Goal: Transaction & Acquisition: Book appointment/travel/reservation

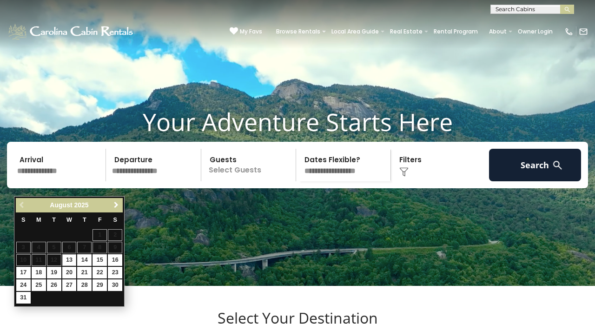
click at [117, 206] on span "Next" at bounding box center [115, 204] width 7 height 7
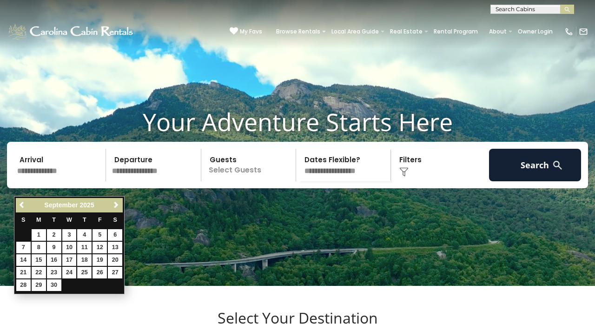
click at [83, 272] on link "25" at bounding box center [84, 273] width 14 height 12
type input "*******"
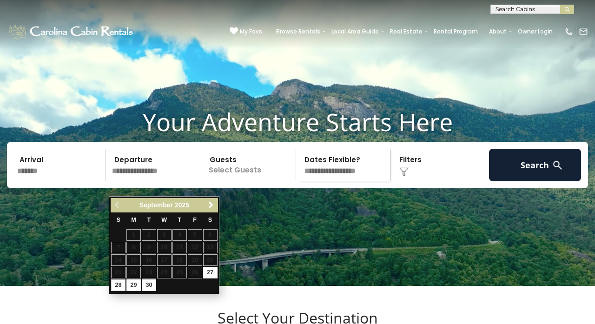
click at [116, 282] on link "28" at bounding box center [118, 285] width 14 height 12
type input "*******"
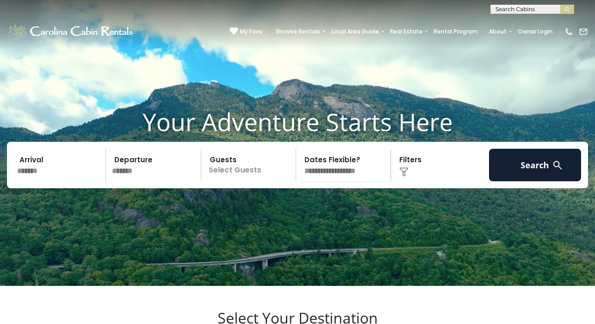
click at [268, 181] on p "Select Guests" at bounding box center [250, 165] width 92 height 33
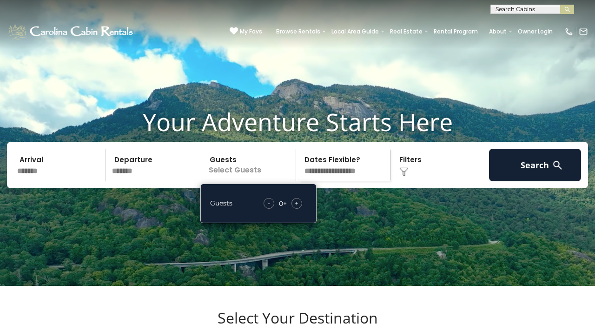
click at [297, 208] on span "+" at bounding box center [297, 202] width 4 height 9
click at [420, 181] on div "Click to Choose" at bounding box center [440, 165] width 92 height 33
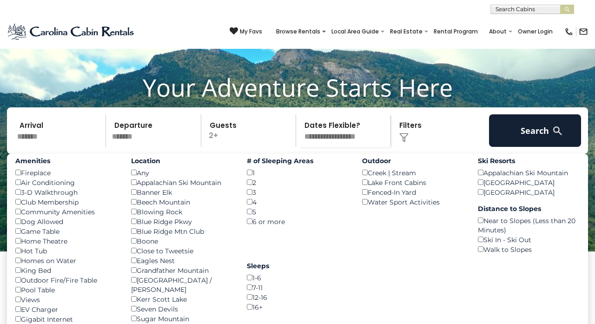
scroll to position [48, 0]
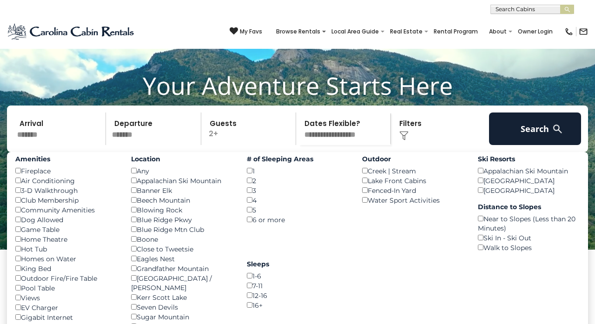
click at [24, 254] on div "Hot Tub ()" at bounding box center [66, 249] width 102 height 10
click at [17, 254] on div "Hot Tub ()" at bounding box center [66, 249] width 102 height 10
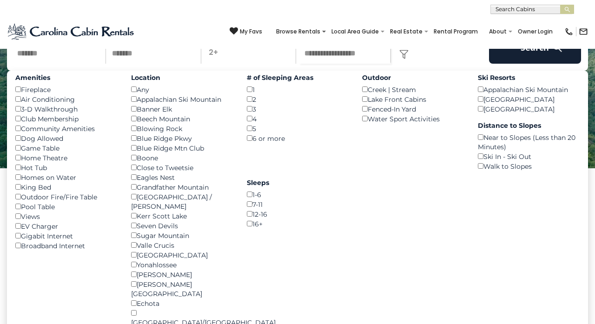
scroll to position [123, 0]
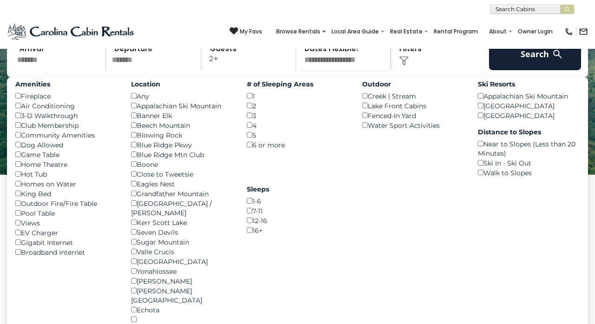
click at [249, 101] on div "1 ()" at bounding box center [298, 96] width 102 height 10
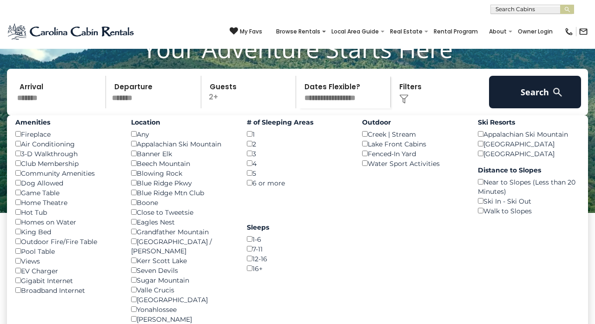
scroll to position [78, 0]
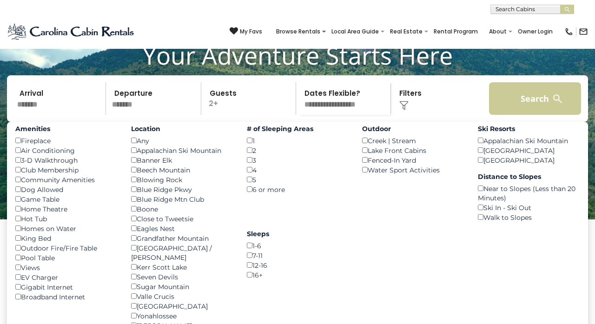
click at [534, 115] on button "Search" at bounding box center [535, 98] width 92 height 33
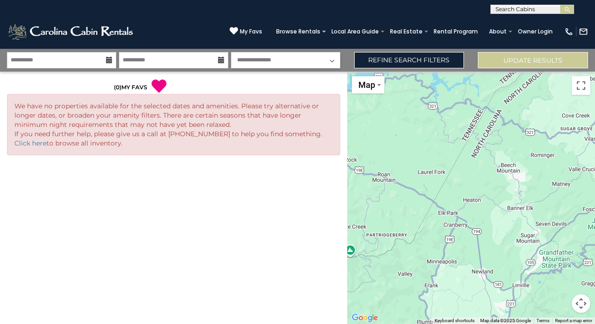
select select "*"
click at [434, 62] on link "Refine Search Filters" at bounding box center [409, 60] width 110 height 16
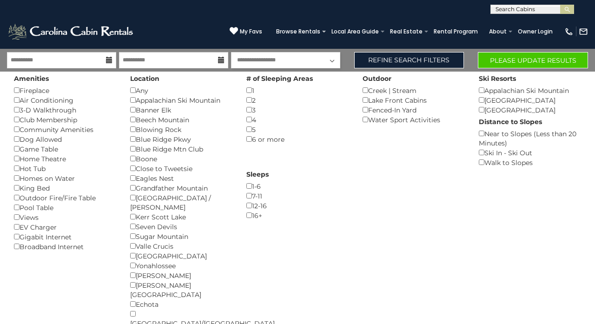
click at [568, 59] on button "Please Update Results" at bounding box center [533, 60] width 110 height 16
click at [563, 63] on button "Please Update Results" at bounding box center [533, 60] width 110 height 16
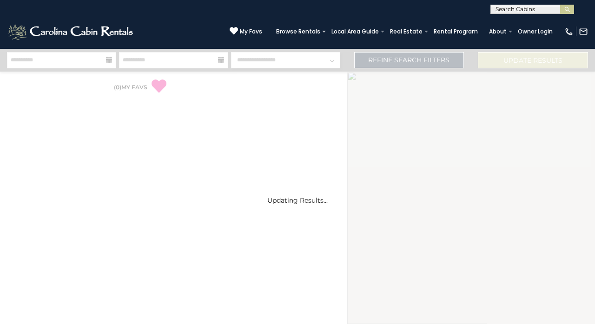
select select "*"
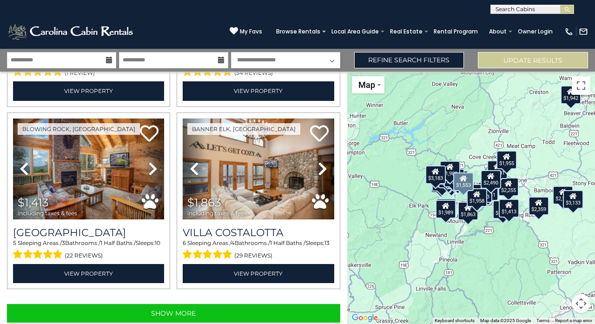
scroll to position [2542, 0]
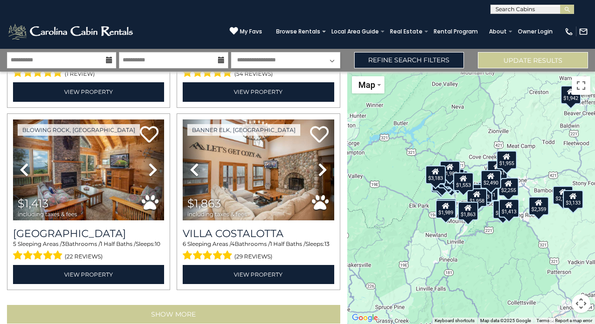
click at [252, 305] on button "Show More" at bounding box center [173, 314] width 333 height 19
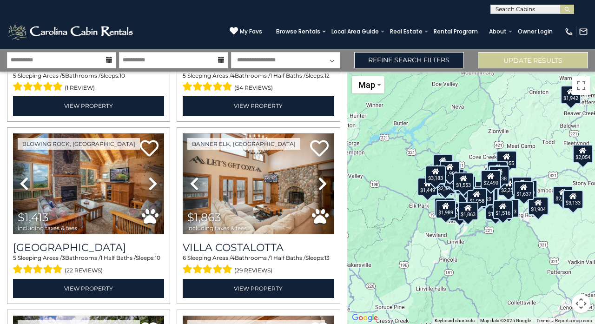
select select
click at [392, 66] on link "Refine Search Filters" at bounding box center [409, 60] width 110 height 16
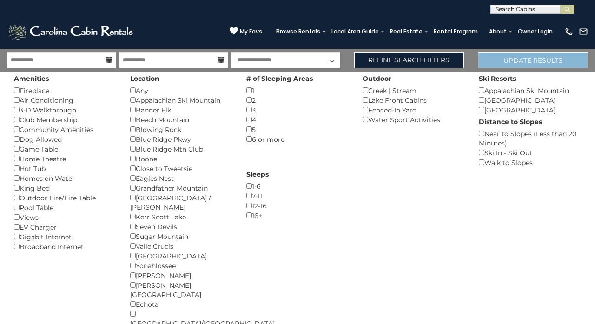
click at [547, 61] on button "Update Results" at bounding box center [533, 60] width 110 height 16
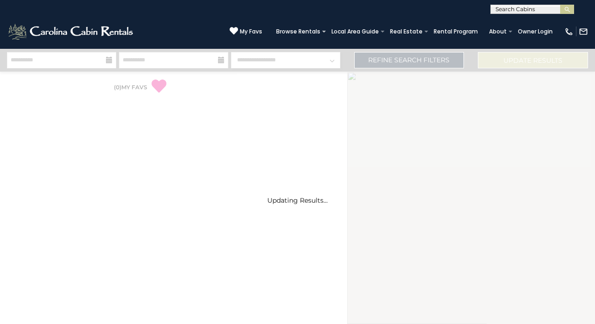
select select "*"
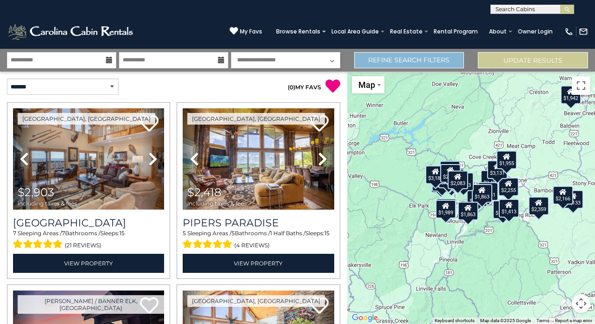
click at [408, 67] on link "Refine Search Filters" at bounding box center [409, 60] width 110 height 16
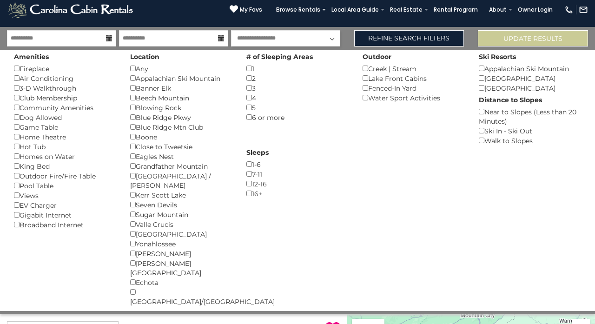
scroll to position [24, 0]
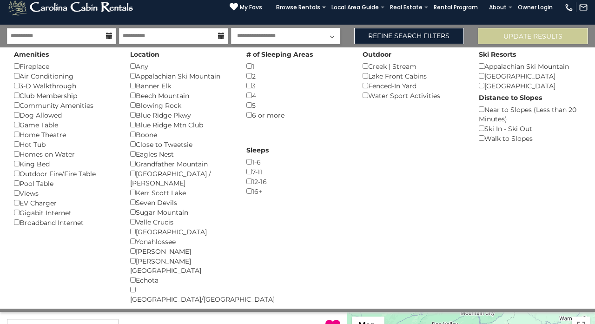
click at [248, 72] on div "2 ()" at bounding box center [297, 76] width 102 height 10
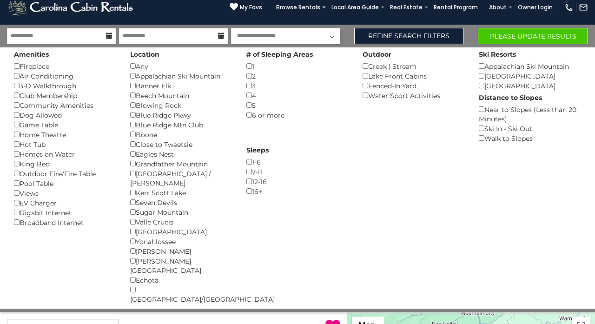
click at [510, 28] on button "Please Update Results" at bounding box center [533, 36] width 110 height 16
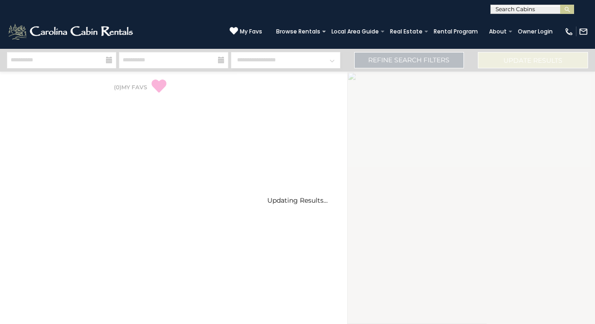
select select "*"
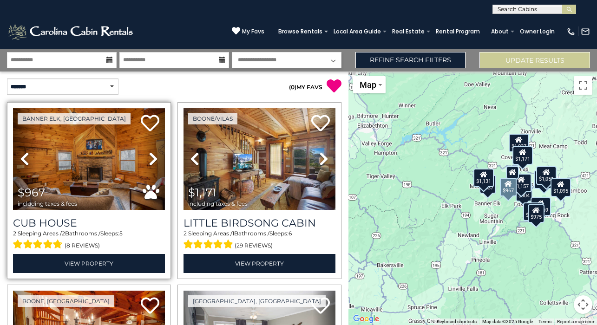
click at [154, 159] on icon at bounding box center [153, 159] width 9 height 15
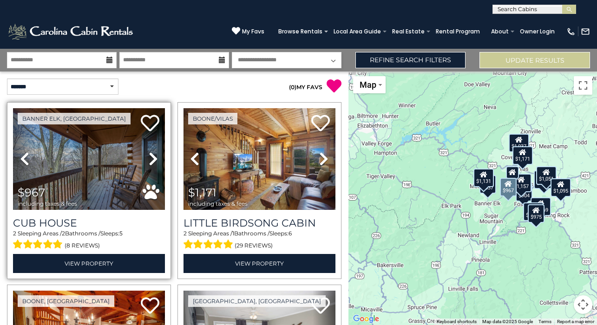
click at [154, 159] on icon at bounding box center [153, 159] width 9 height 15
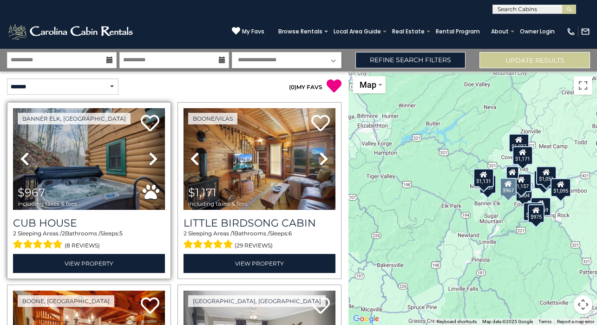
click at [154, 159] on icon at bounding box center [153, 159] width 9 height 15
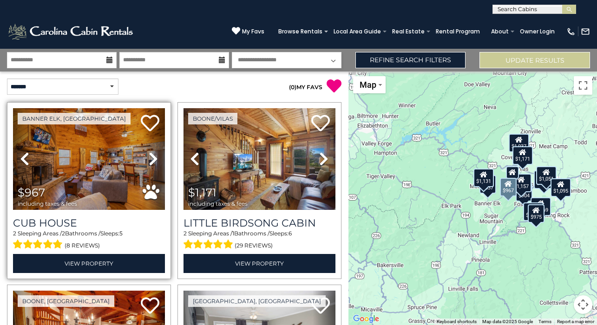
click at [154, 159] on icon at bounding box center [153, 159] width 9 height 15
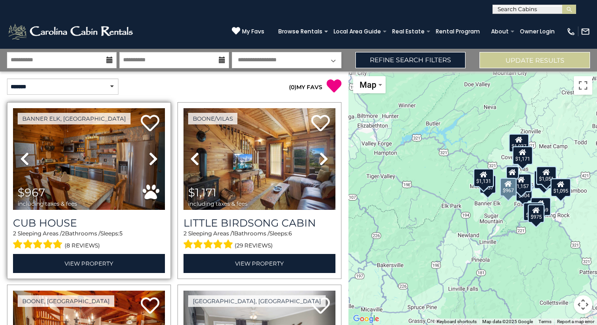
click at [154, 159] on icon at bounding box center [153, 159] width 9 height 15
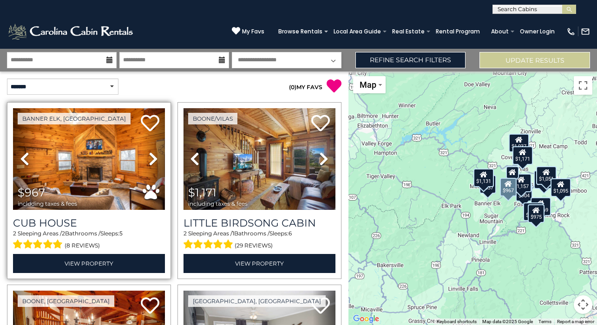
scroll to position [153, 0]
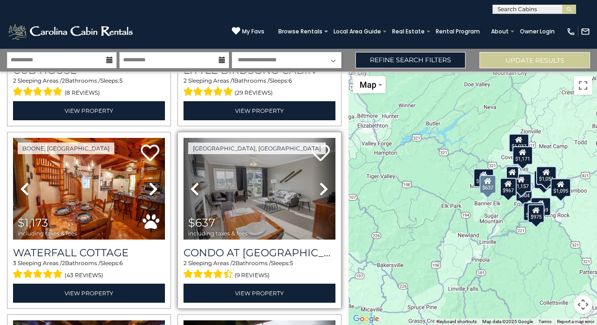
click at [320, 182] on icon at bounding box center [323, 189] width 9 height 15
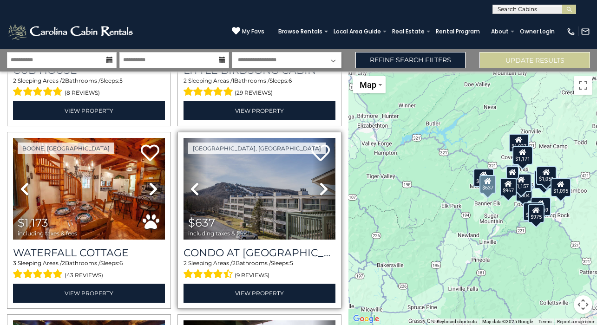
click at [320, 182] on icon at bounding box center [323, 189] width 9 height 15
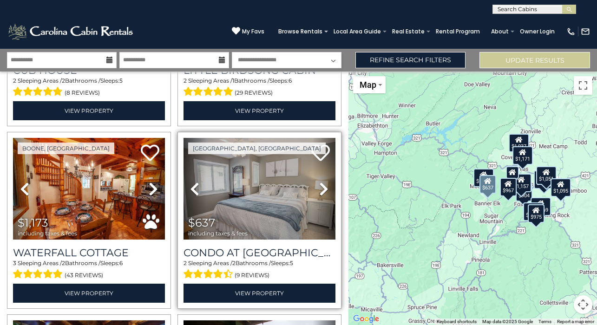
click at [320, 182] on icon at bounding box center [323, 189] width 9 height 15
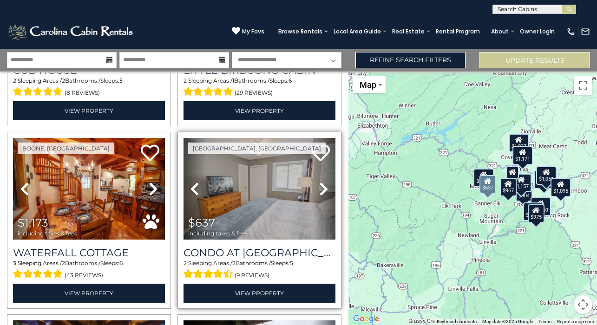
click at [320, 182] on icon at bounding box center [323, 189] width 9 height 15
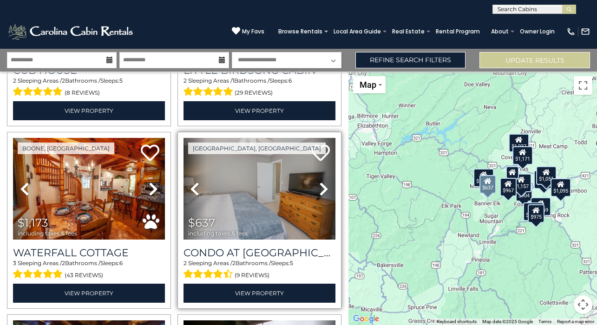
click at [320, 182] on icon at bounding box center [323, 189] width 9 height 15
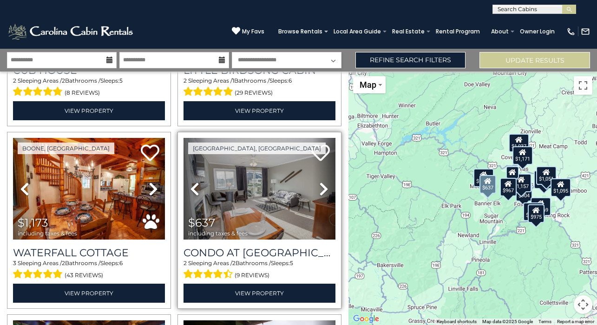
click at [320, 182] on icon at bounding box center [323, 189] width 9 height 15
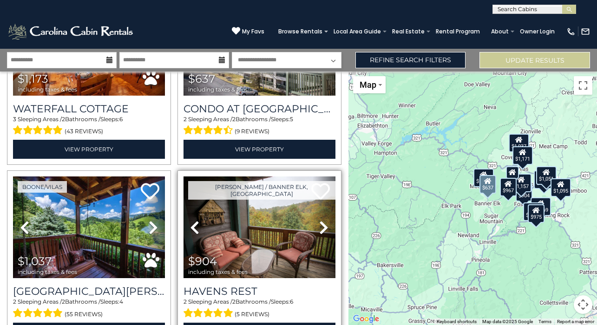
scroll to position [304, 0]
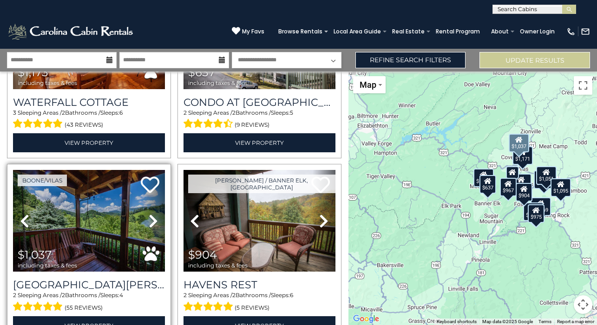
click at [151, 222] on icon at bounding box center [153, 221] width 9 height 15
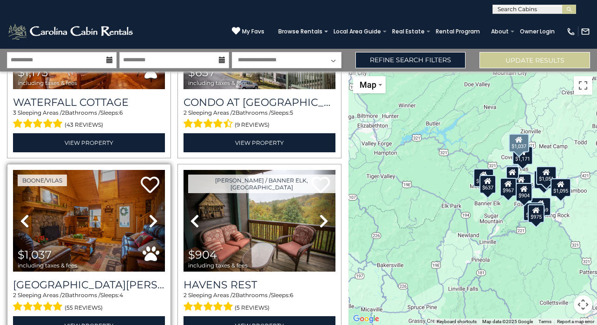
click at [151, 222] on icon at bounding box center [153, 221] width 9 height 15
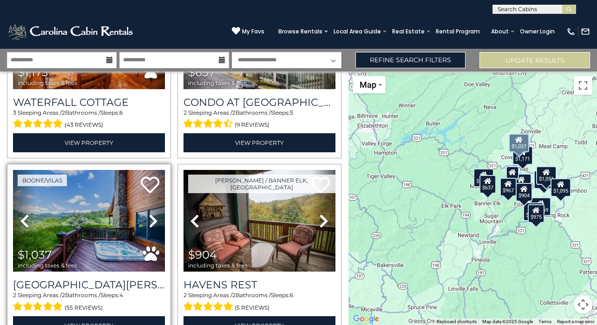
click at [151, 222] on icon at bounding box center [153, 221] width 9 height 15
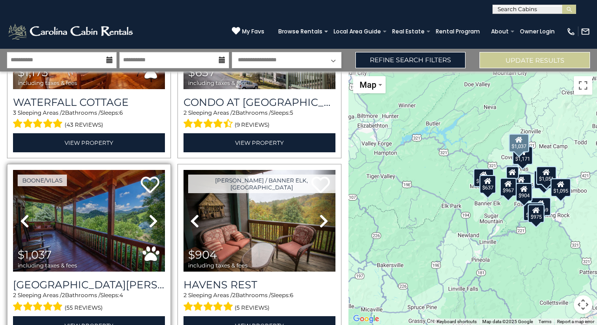
click at [151, 222] on icon at bounding box center [153, 221] width 9 height 15
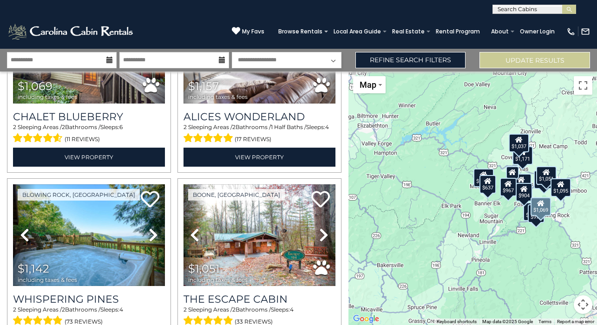
scroll to position [671, 0]
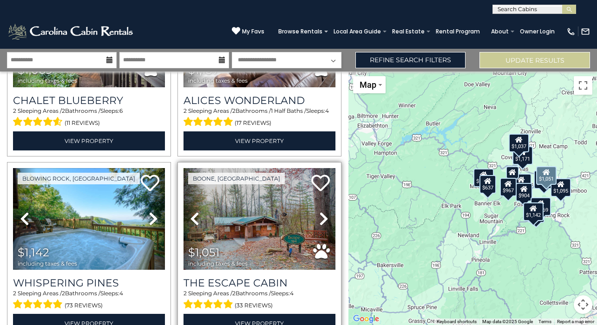
click at [320, 211] on icon at bounding box center [323, 218] width 9 height 15
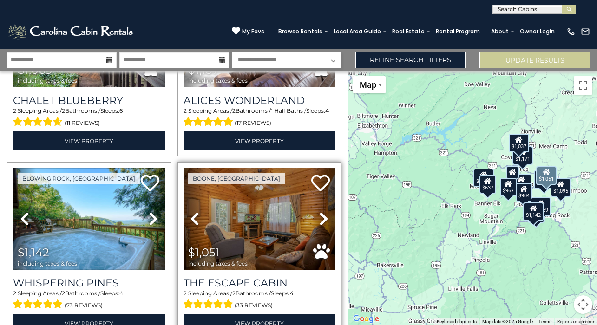
click at [320, 211] on icon at bounding box center [323, 218] width 9 height 15
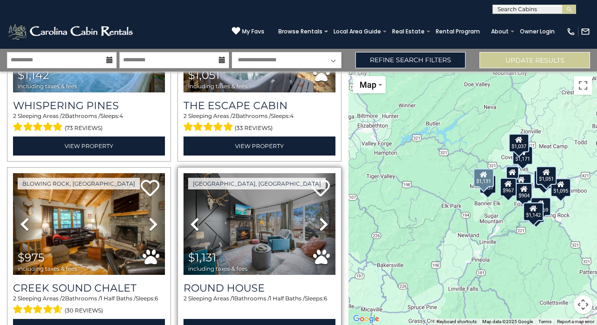
scroll to position [850, 0]
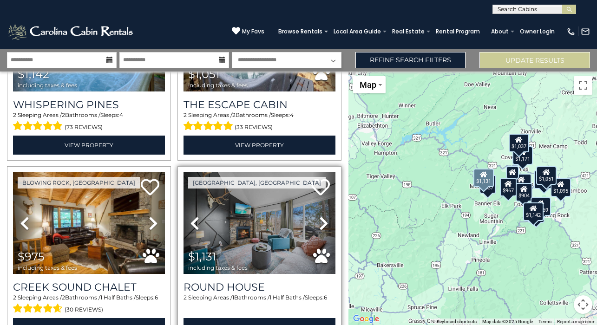
click at [322, 216] on icon at bounding box center [323, 223] width 9 height 15
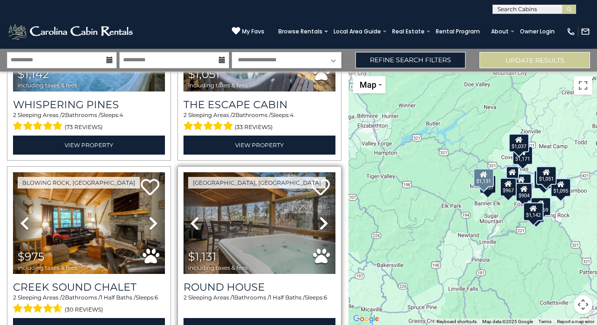
click at [322, 216] on icon at bounding box center [323, 223] width 9 height 15
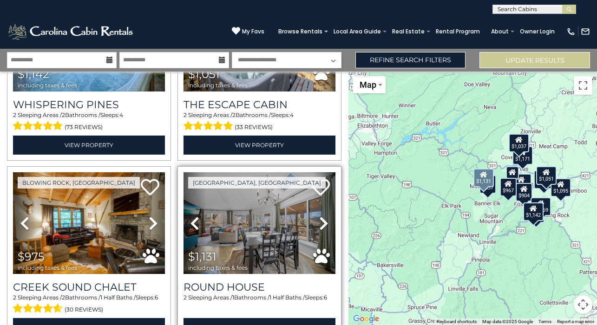
click at [322, 216] on icon at bounding box center [323, 223] width 9 height 15
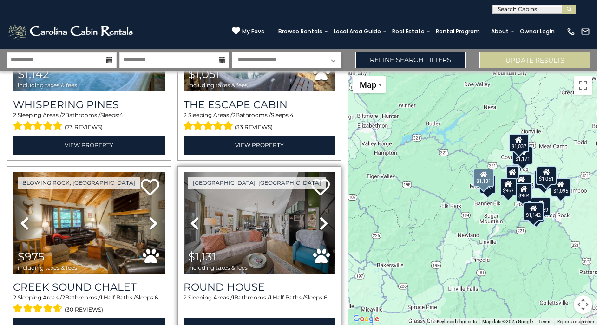
click at [322, 216] on icon at bounding box center [323, 223] width 9 height 15
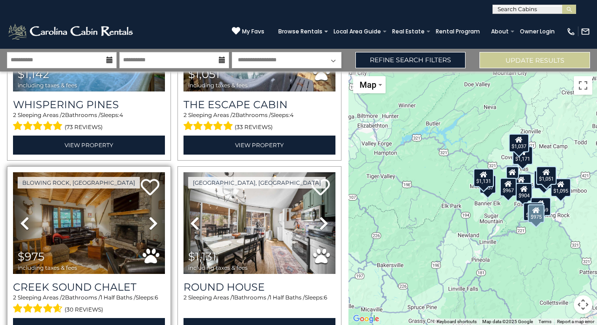
click at [153, 216] on icon at bounding box center [153, 223] width 9 height 15
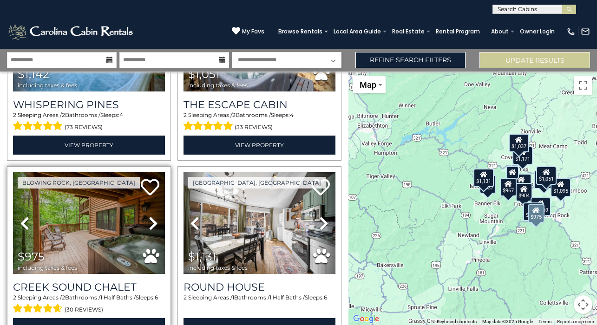
click at [153, 216] on icon at bounding box center [153, 223] width 9 height 15
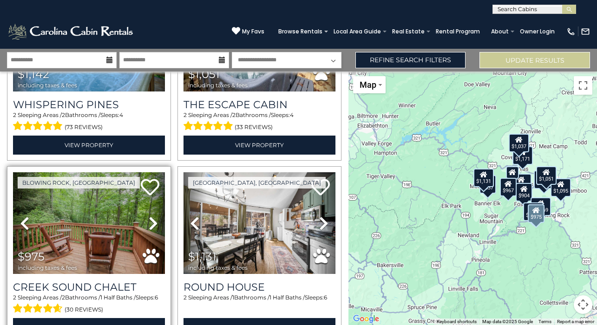
click at [153, 216] on icon at bounding box center [153, 223] width 9 height 15
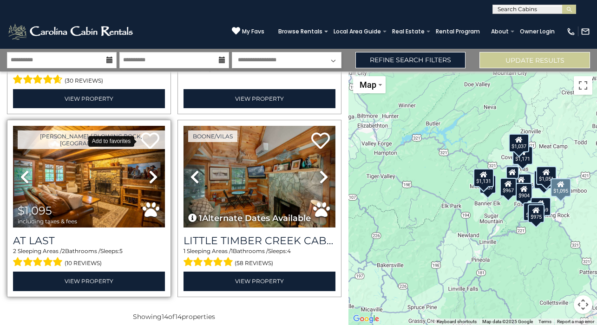
scroll to position [1078, 0]
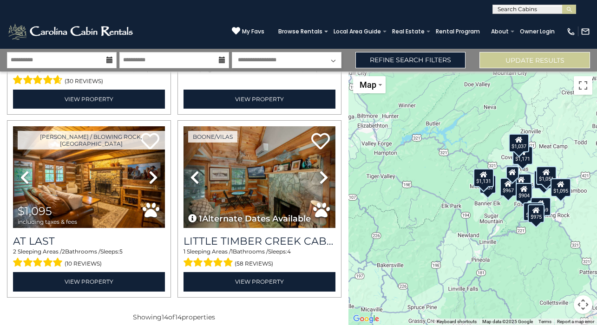
click at [218, 0] on div "**********" at bounding box center [298, 7] width 597 height 14
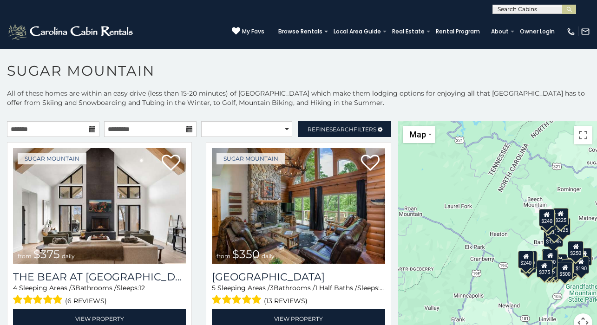
click at [90, 128] on icon at bounding box center [92, 129] width 7 height 7
click at [90, 130] on icon at bounding box center [92, 129] width 7 height 7
click at [78, 129] on input "text" at bounding box center [53, 129] width 92 height 16
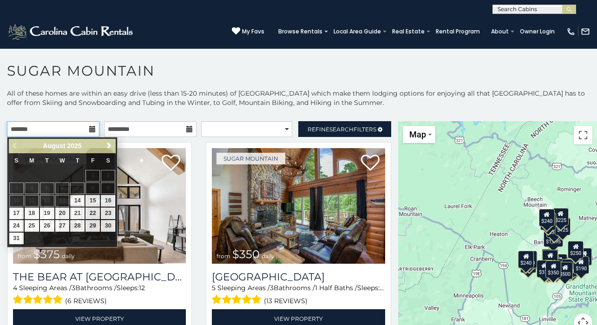
click at [78, 129] on input "text" at bounding box center [53, 129] width 92 height 16
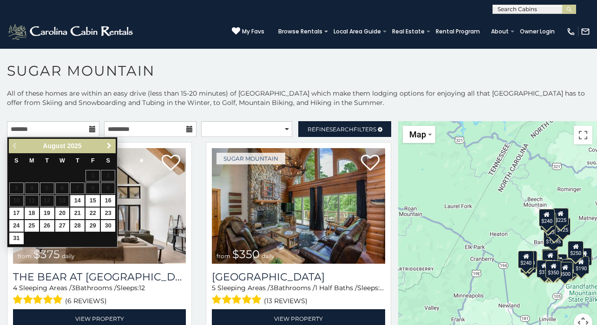
click at [111, 146] on span "Next" at bounding box center [109, 145] width 7 height 7
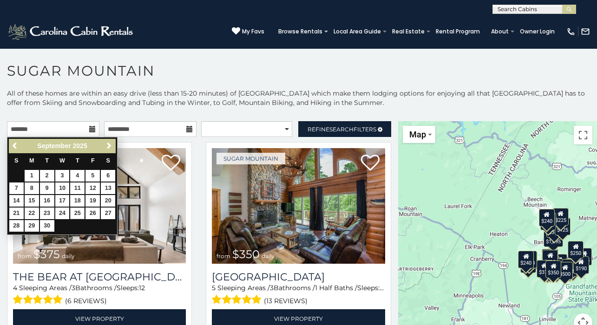
click at [77, 213] on link "25" at bounding box center [77, 214] width 14 height 12
type input "**********"
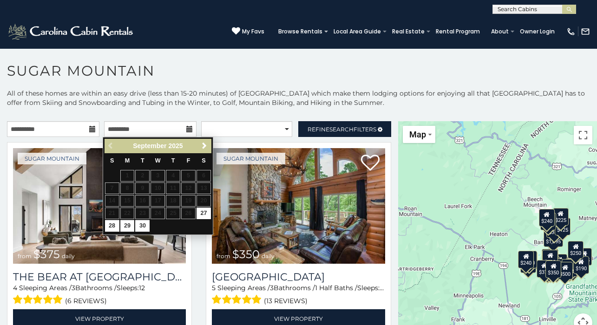
click at [106, 224] on link "28" at bounding box center [112, 226] width 14 height 12
type input "**********"
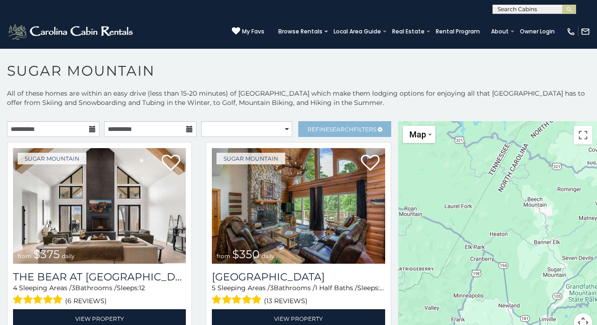
click at [332, 122] on link "Refine Search Filters" at bounding box center [344, 129] width 92 height 16
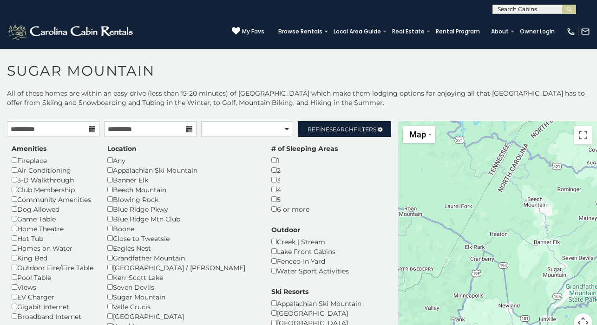
click at [20, 235] on div "Hot Tub" at bounding box center [53, 239] width 82 height 10
click at [18, 235] on div "Hot Tub" at bounding box center [53, 239] width 82 height 10
click at [314, 127] on span "Refine Search Filters" at bounding box center [342, 129] width 69 height 7
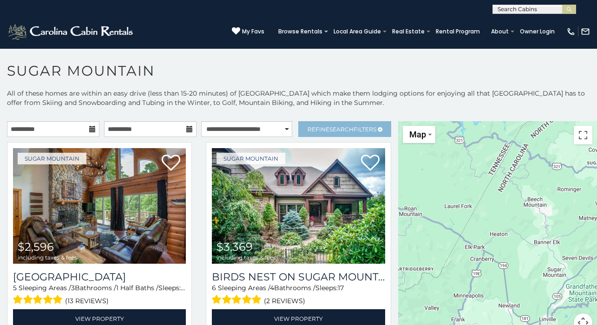
click at [328, 122] on link "Refine Search Filters" at bounding box center [344, 129] width 92 height 16
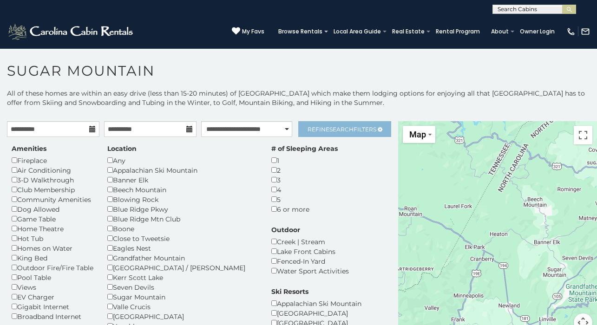
click at [330, 132] on span "Search" at bounding box center [342, 129] width 24 height 7
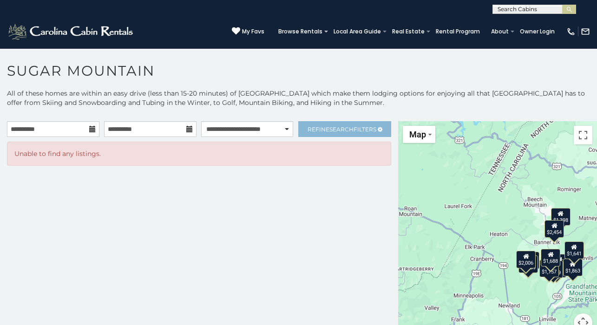
click at [336, 126] on span "Search" at bounding box center [342, 129] width 24 height 7
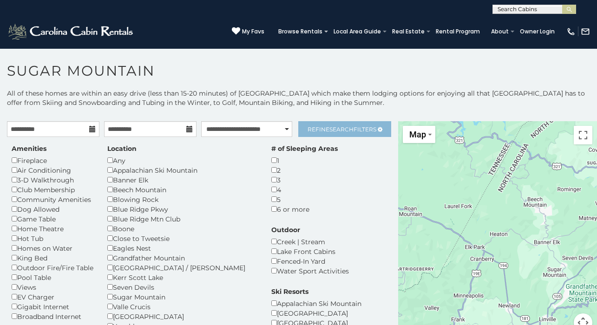
click at [330, 128] on span "Search" at bounding box center [342, 129] width 24 height 7
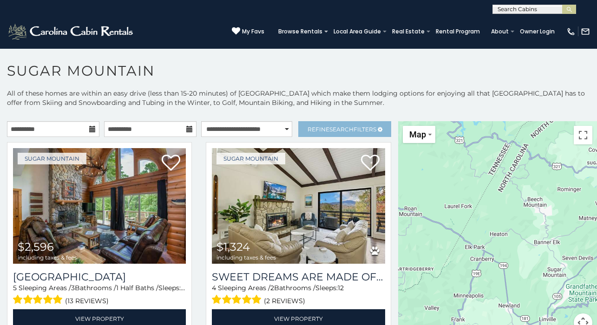
click at [330, 128] on span "Search" at bounding box center [342, 129] width 24 height 7
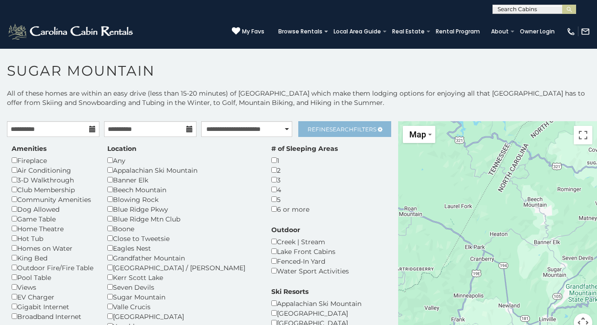
click at [330, 128] on span "Search" at bounding box center [342, 129] width 24 height 7
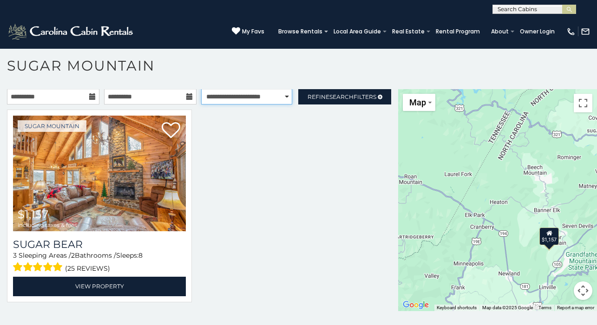
scroll to position [5, 0]
select select "*********"
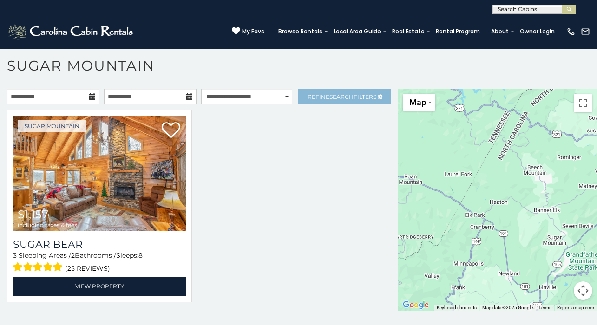
click at [313, 97] on span "Refine Search Filters" at bounding box center [342, 96] width 69 height 7
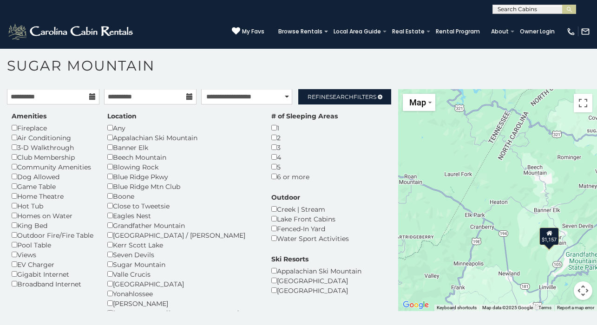
click at [110, 132] on div "Any" at bounding box center [182, 128] width 150 height 10
click at [348, 99] on span "Refine Search Filters" at bounding box center [342, 96] width 69 height 7
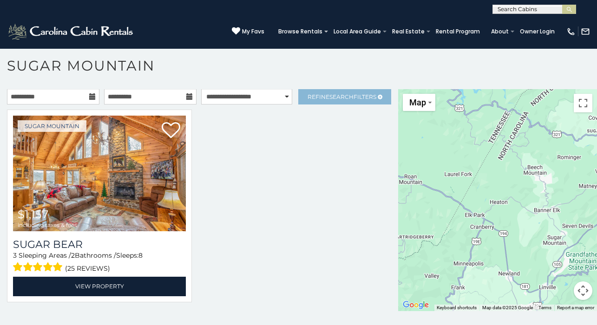
click at [348, 99] on span "Refine Search Filters" at bounding box center [342, 96] width 69 height 7
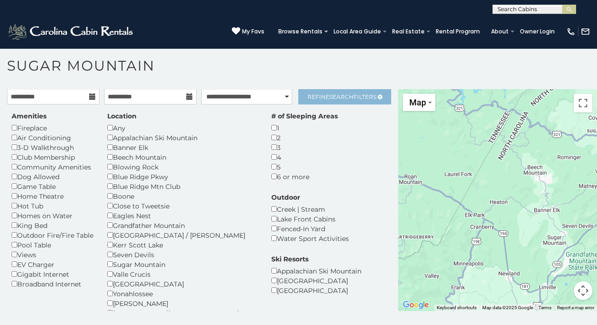
click at [348, 99] on span "Refine Search Filters" at bounding box center [342, 96] width 69 height 7
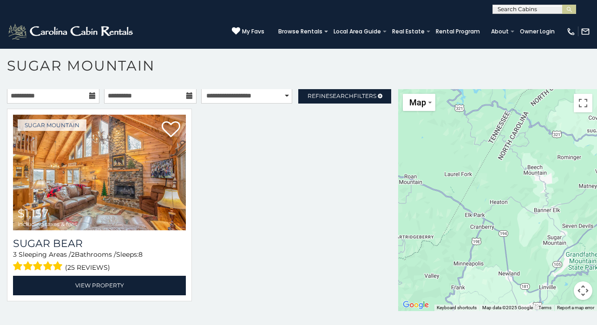
scroll to position [0, 0]
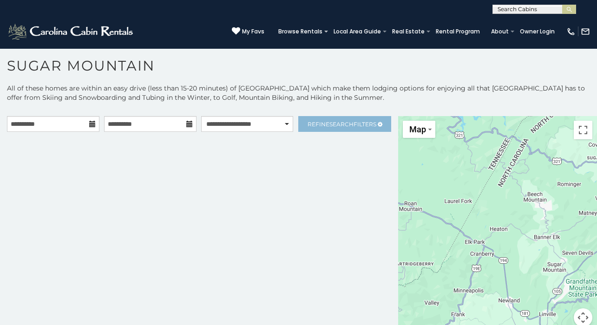
click at [331, 127] on span "Search" at bounding box center [342, 124] width 24 height 7
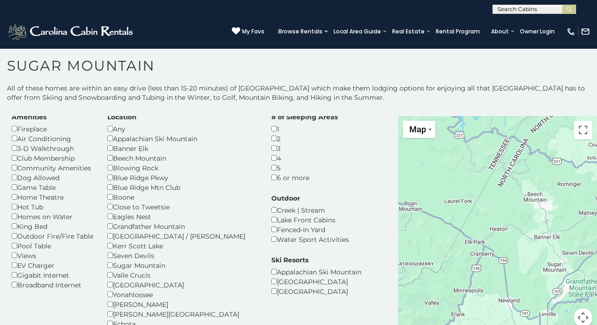
scroll to position [28, 0]
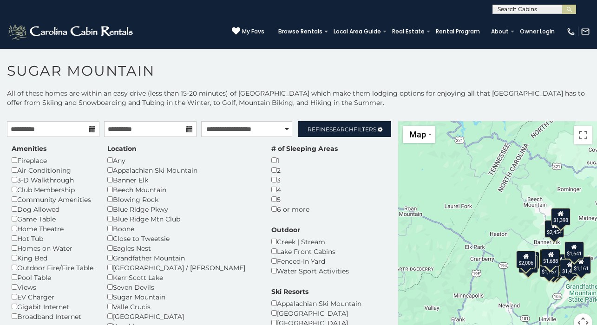
click at [114, 158] on div "Any" at bounding box center [182, 161] width 150 height 10
click at [106, 163] on div "Location Any Appalachian Ski Mountain Banner Elk [GEOGRAPHIC_DATA] Blowing Rock…" at bounding box center [182, 257] width 164 height 226
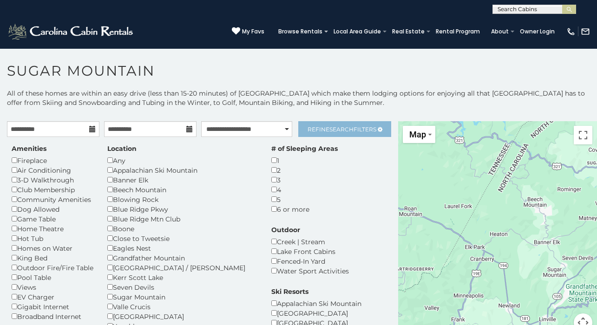
click at [331, 127] on span "Search" at bounding box center [342, 129] width 24 height 7
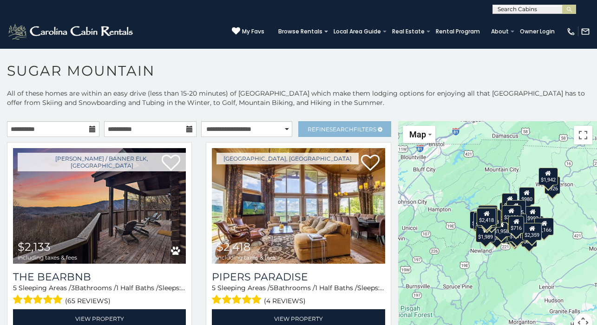
click at [304, 124] on link "Refine Search Filters" at bounding box center [344, 129] width 92 height 16
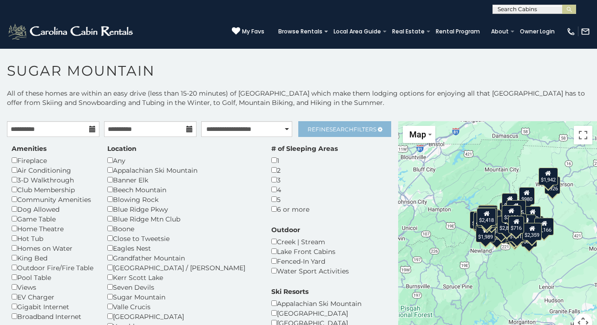
click at [304, 125] on link "Refine Search Filters" at bounding box center [344, 129] width 92 height 16
